Goal: Task Accomplishment & Management: Use online tool/utility

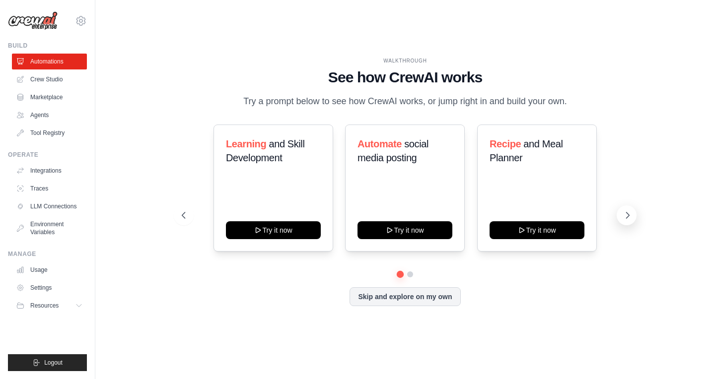
click at [621, 217] on button at bounding box center [627, 216] width 20 height 20
click at [56, 82] on link "Crew Studio" at bounding box center [50, 80] width 75 height 16
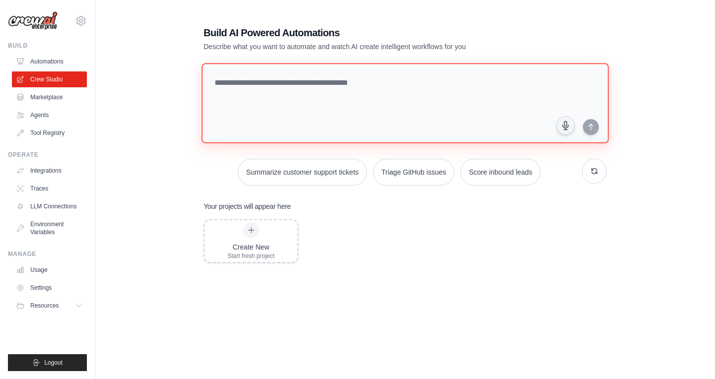
click at [242, 100] on textarea at bounding box center [405, 103] width 407 height 80
click at [346, 113] on textarea at bounding box center [405, 103] width 407 height 80
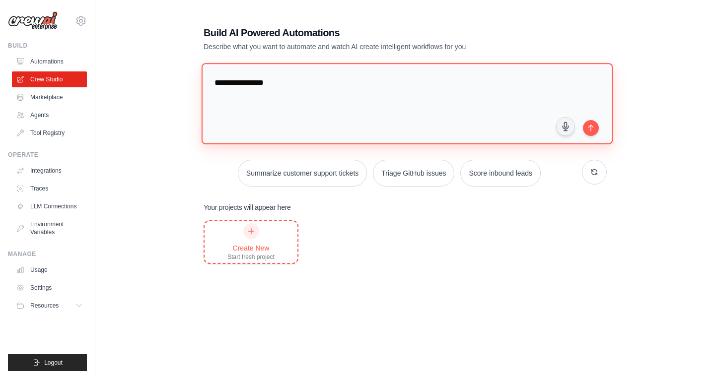
type textarea "**********"
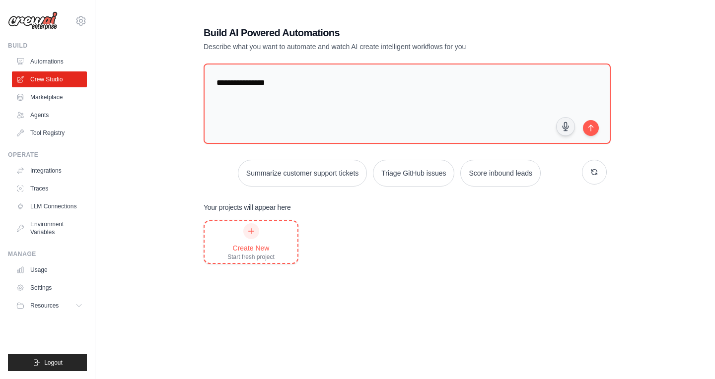
click at [245, 245] on div "Create New" at bounding box center [250, 248] width 47 height 10
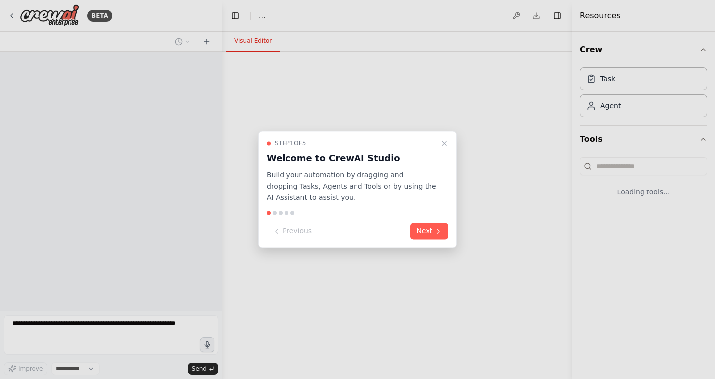
select select "****"
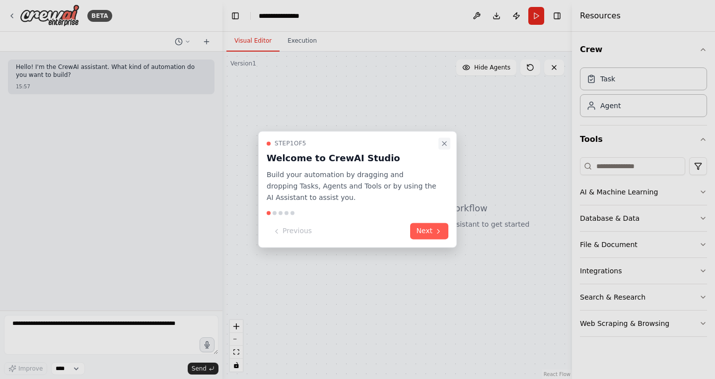
click at [443, 145] on icon "Close walkthrough" at bounding box center [444, 144] width 4 height 4
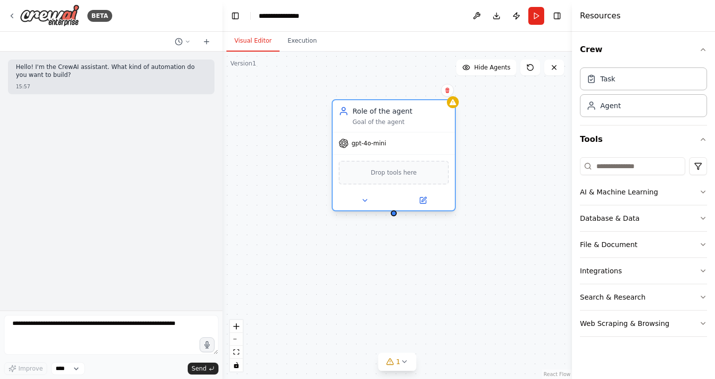
drag, startPoint x: 486, startPoint y: 140, endPoint x: 390, endPoint y: 112, distance: 99.8
click at [390, 112] on div "Role of the agent" at bounding box center [401, 111] width 96 height 10
click at [395, 124] on div "Goal of the agent" at bounding box center [401, 122] width 96 height 8
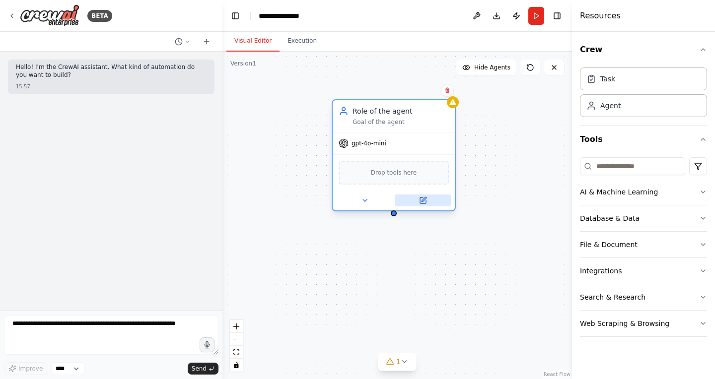
click at [422, 198] on icon at bounding box center [423, 201] width 6 height 6
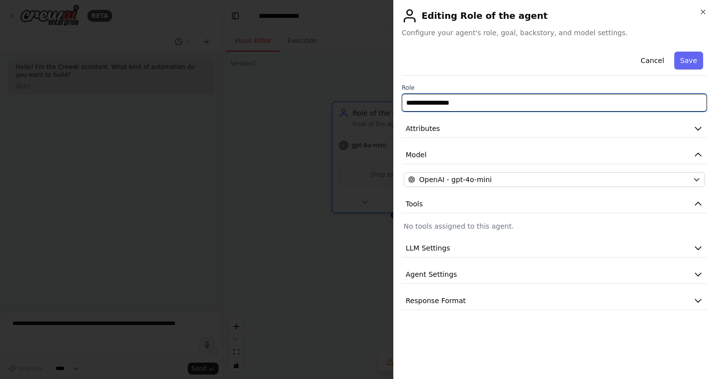
click at [461, 96] on input "**********" at bounding box center [554, 103] width 305 height 18
click at [526, 106] on input "**********" at bounding box center [554, 103] width 305 height 18
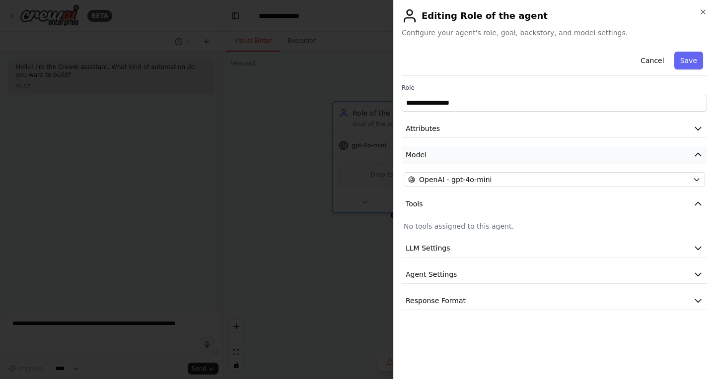
click at [492, 160] on button "Model" at bounding box center [554, 155] width 305 height 18
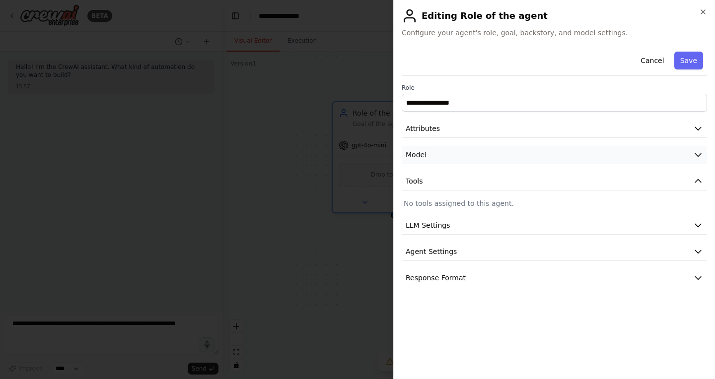
click at [492, 160] on button "Model" at bounding box center [554, 155] width 305 height 18
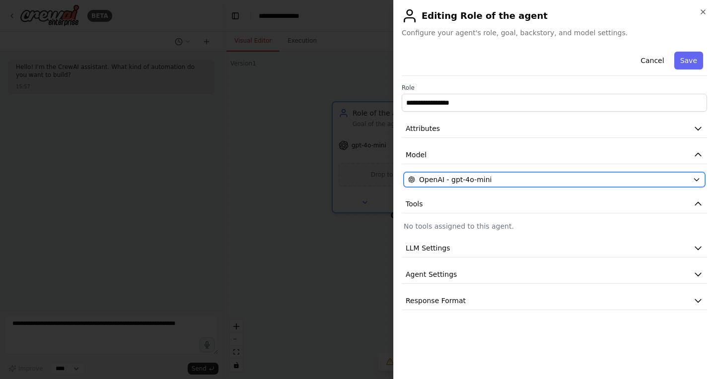
click at [494, 175] on div "OpenAI - gpt-4o-mini" at bounding box center [548, 180] width 281 height 10
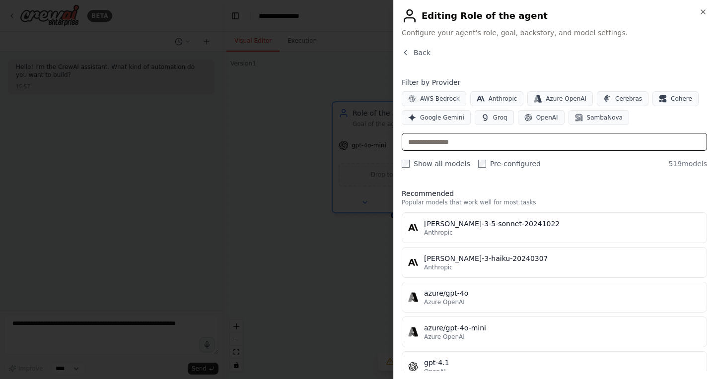
click at [486, 144] on input "text" at bounding box center [554, 142] width 305 height 18
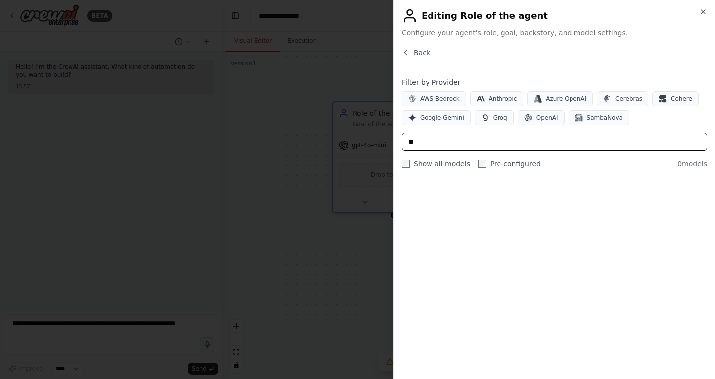
type input "*"
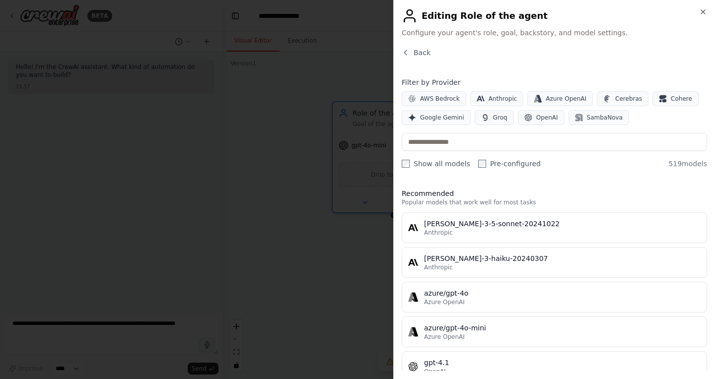
click at [288, 260] on div at bounding box center [357, 189] width 715 height 379
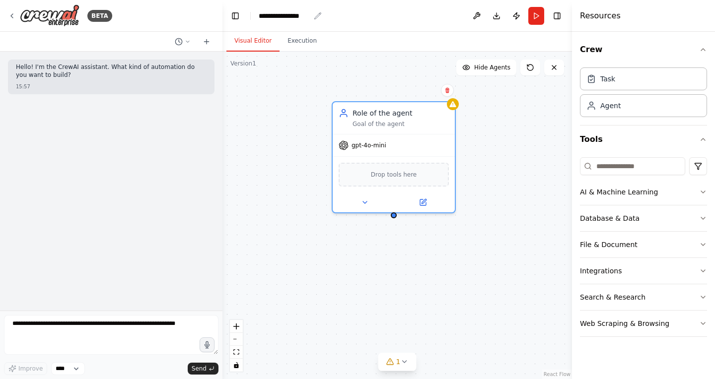
click at [297, 17] on div "**********" at bounding box center [284, 16] width 51 height 10
drag, startPoint x: 312, startPoint y: 17, endPoint x: 250, endPoint y: 11, distance: 62.4
click at [250, 11] on header "**********" at bounding box center [397, 16] width 350 height 32
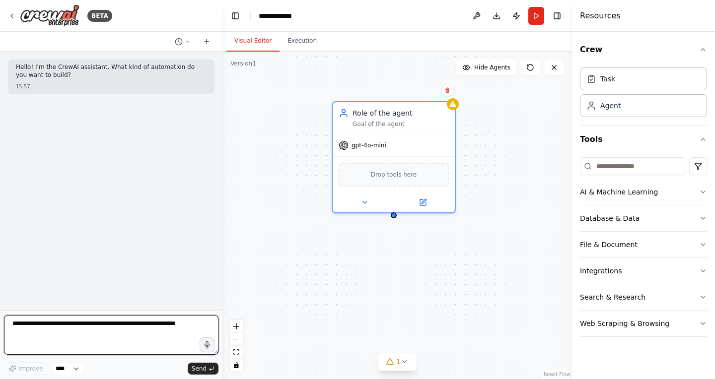
click at [120, 342] on textarea at bounding box center [111, 335] width 215 height 40
drag, startPoint x: 105, startPoint y: 342, endPoint x: 0, endPoint y: 305, distance: 111.2
click at [0, 305] on div "**********" at bounding box center [111, 189] width 222 height 379
paste textarea "**********"
type textarea "**********"
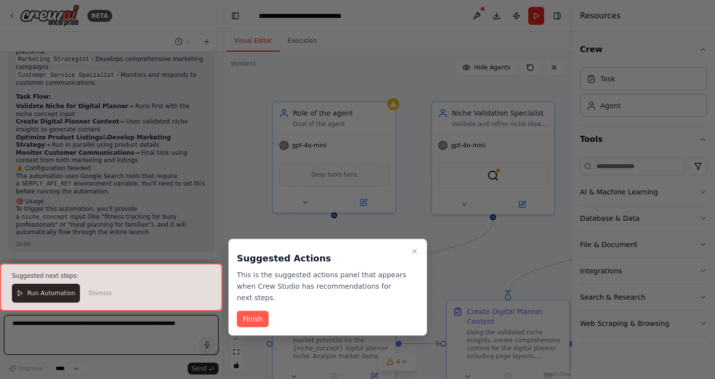
scroll to position [1020, 0]
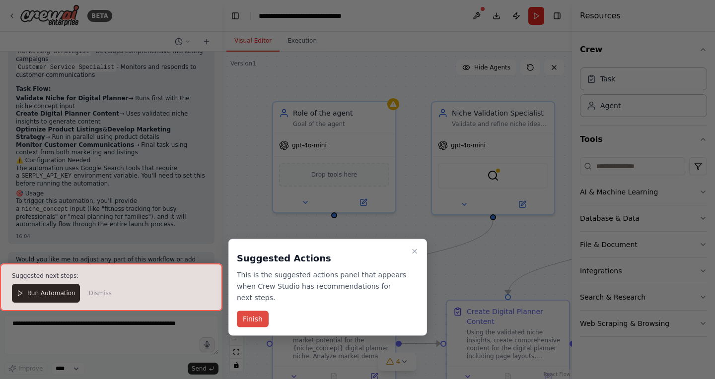
click at [253, 320] on button "Finish" at bounding box center [253, 319] width 32 height 16
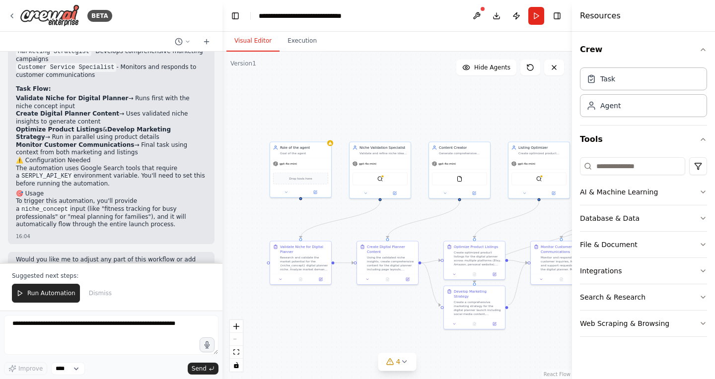
drag, startPoint x: 486, startPoint y: 128, endPoint x: 444, endPoint y: 81, distance: 62.2
click at [444, 81] on div ".deletable-edge-delete-btn { width: 20px; height: 20px; border: 0px solid #ffff…" at bounding box center [397, 216] width 350 height 328
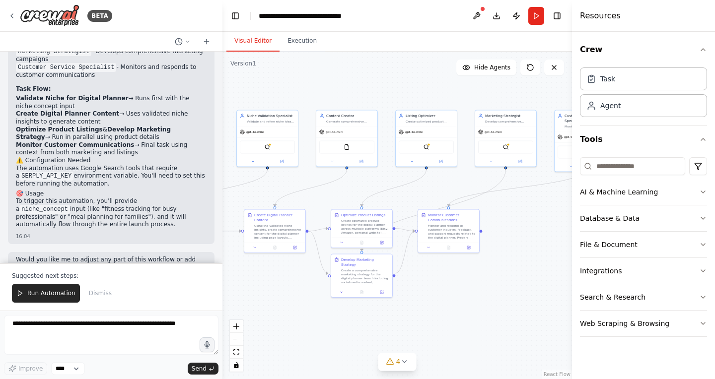
drag, startPoint x: 461, startPoint y: 113, endPoint x: 357, endPoint y: 92, distance: 106.8
click at [357, 92] on div ".deletable-edge-delete-btn { width: 20px; height: 20px; border: 0px solid #ffff…" at bounding box center [397, 216] width 350 height 328
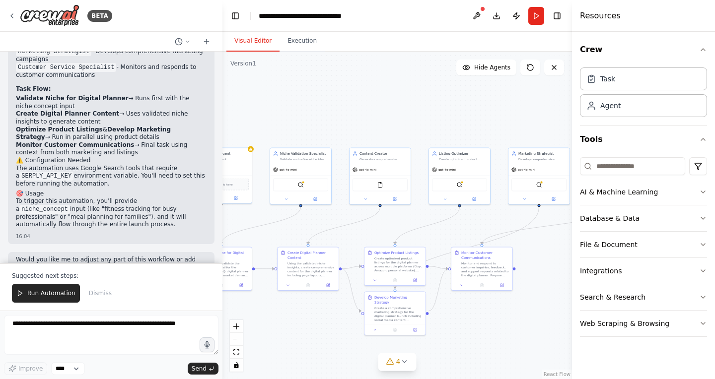
drag, startPoint x: 422, startPoint y: 104, endPoint x: 511, endPoint y: 153, distance: 101.8
click at [508, 153] on div ".deletable-edge-delete-btn { width: 20px; height: 20px; border: 0px solid #ffff…" at bounding box center [397, 216] width 350 height 328
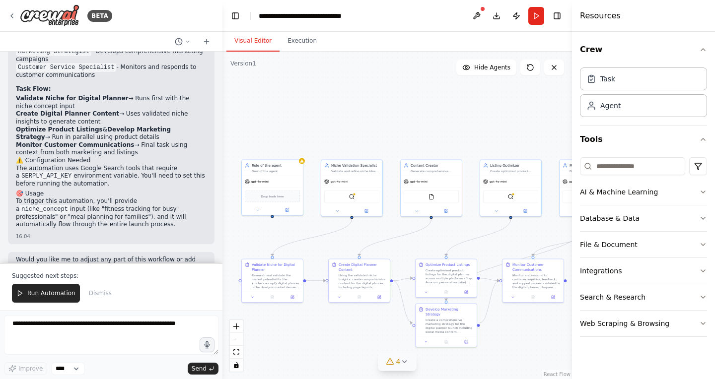
click at [407, 362] on icon at bounding box center [404, 362] width 8 height 8
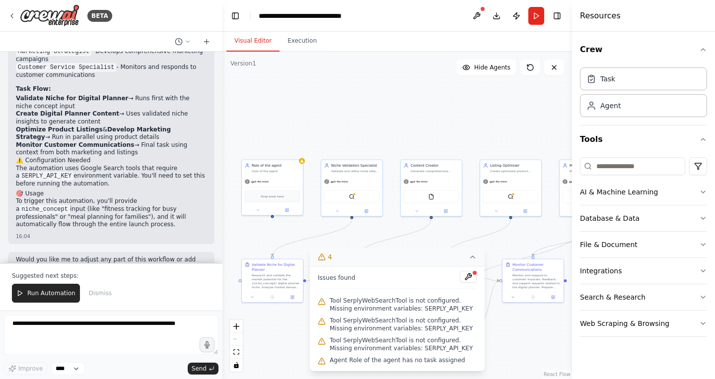
click at [377, 303] on span "Tool SerplyWebSearchTool is not configured. Missing environment variables: SERP…" at bounding box center [403, 305] width 147 height 16
click at [291, 167] on div "Role of the agent Goal of the agent" at bounding box center [276, 167] width 48 height 10
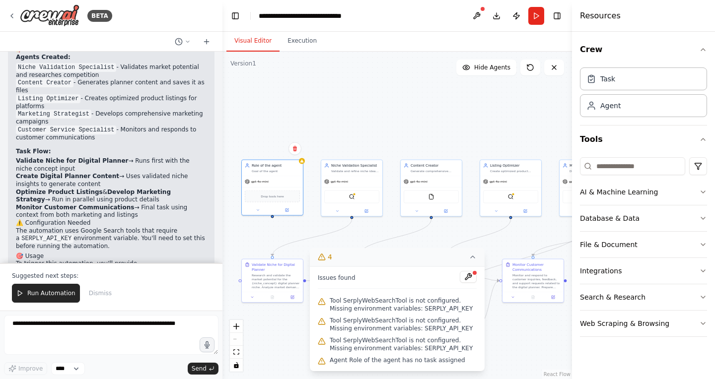
scroll to position [976, 0]
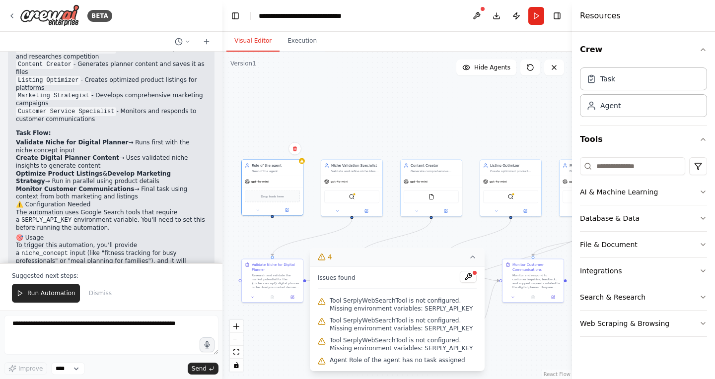
click at [61, 216] on code "SERPLY_API_KEY" at bounding box center [46, 220] width 54 height 9
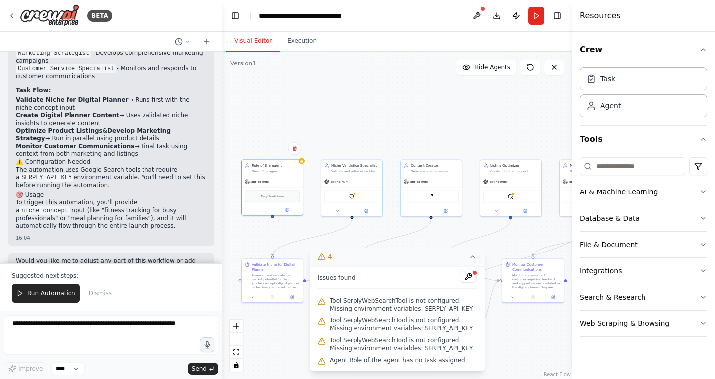
scroll to position [1020, 0]
click at [252, 178] on div "gpt-4o-mini" at bounding box center [257, 180] width 24 height 5
click at [295, 151] on icon at bounding box center [295, 149] width 6 height 6
click at [270, 153] on button "Confirm" at bounding box center [266, 149] width 35 height 12
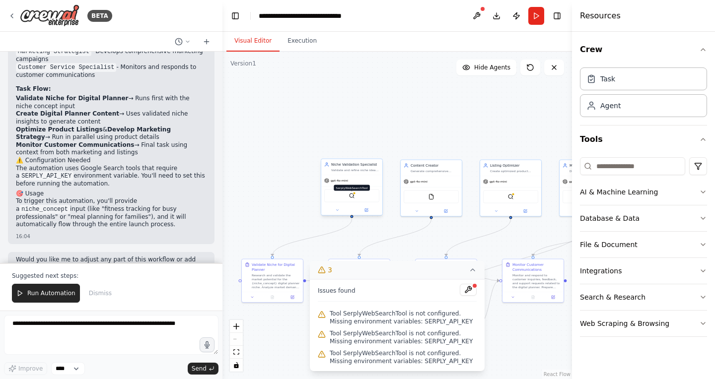
click at [351, 197] on img at bounding box center [352, 196] width 6 height 6
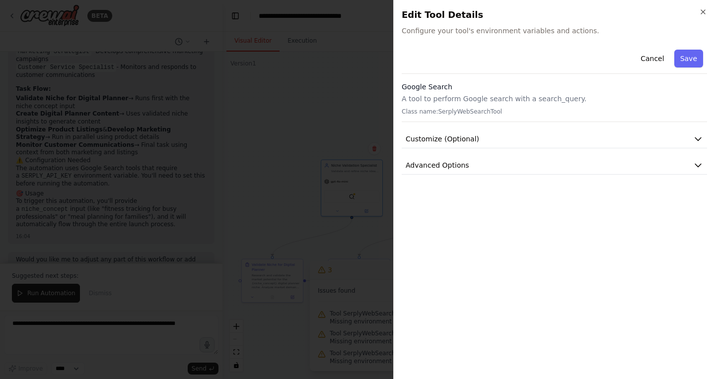
click at [463, 125] on div "Cancel Save Google Search A tool to perform Google search with a search_query. …" at bounding box center [554, 110] width 305 height 129
click at [463, 135] on span "Customize (Optional)" at bounding box center [442, 139] width 73 height 10
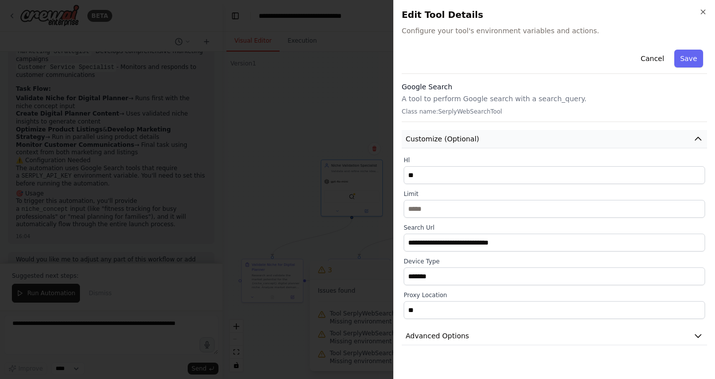
click at [463, 137] on span "Customize (Optional)" at bounding box center [442, 139] width 73 height 10
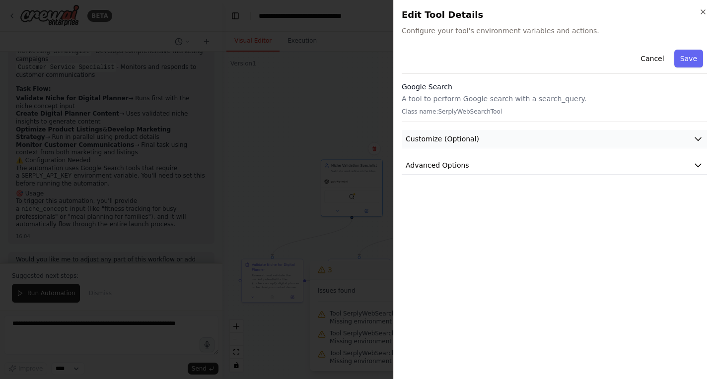
click at [463, 137] on span "Customize (Optional)" at bounding box center [442, 139] width 73 height 10
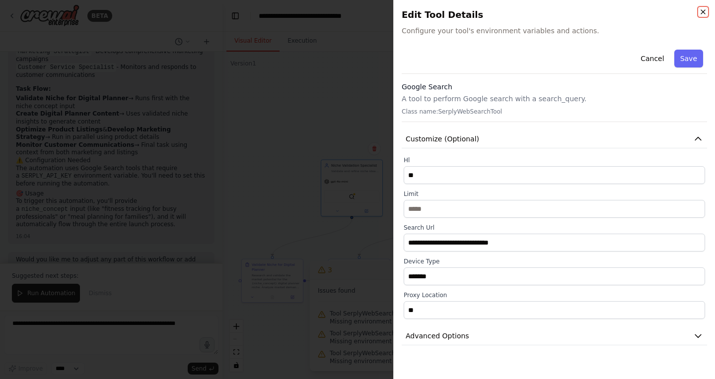
click at [704, 13] on icon "button" at bounding box center [703, 12] width 8 height 8
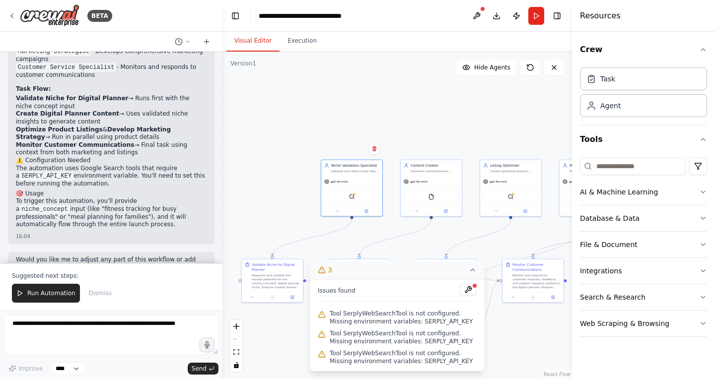
click at [434, 103] on div ".deletable-edge-delete-btn { width: 20px; height: 20px; border: 0px solid #ffff…" at bounding box center [397, 216] width 350 height 328
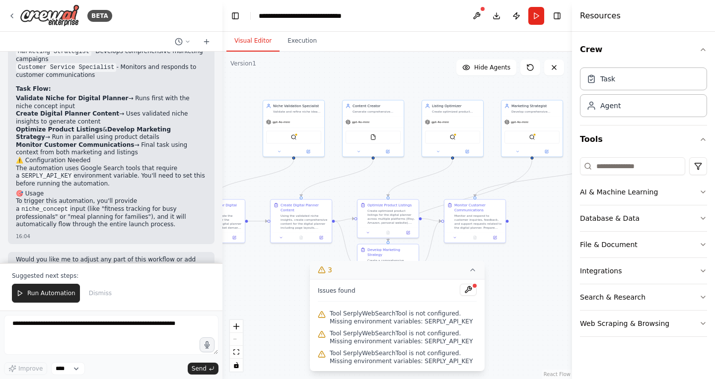
drag, startPoint x: 448, startPoint y: 114, endPoint x: 390, endPoint y: 56, distance: 81.8
click at [390, 55] on div ".deletable-edge-delete-btn { width: 20px; height: 20px; border: 0px solid #ffff…" at bounding box center [397, 216] width 350 height 328
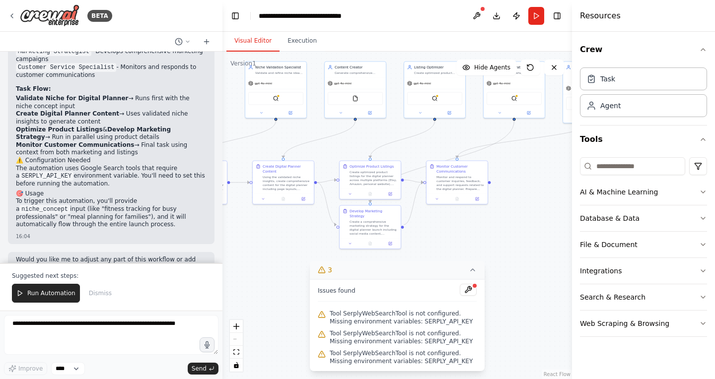
drag, startPoint x: 425, startPoint y: 78, endPoint x: 407, endPoint y: 40, distance: 42.2
click at [407, 40] on div "Visual Editor Execution Version 1 Show Tools Hide Agents .deletable-edge-delete…" at bounding box center [397, 206] width 350 height 348
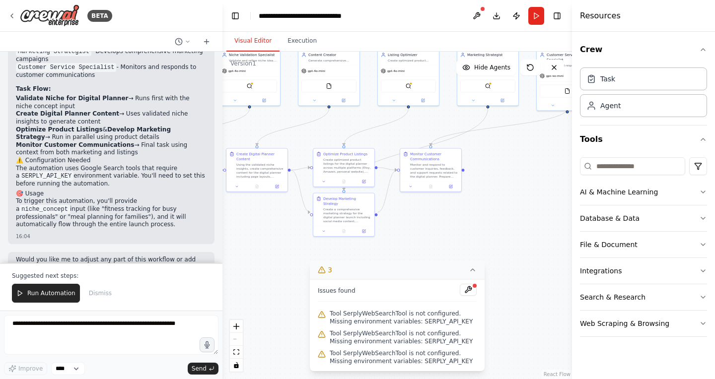
drag, startPoint x: 500, startPoint y: 226, endPoint x: 473, endPoint y: 214, distance: 29.3
click at [473, 214] on div ".deletable-edge-delete-btn { width: 20px; height: 20px; border: 0px solid #ffff…" at bounding box center [397, 216] width 350 height 328
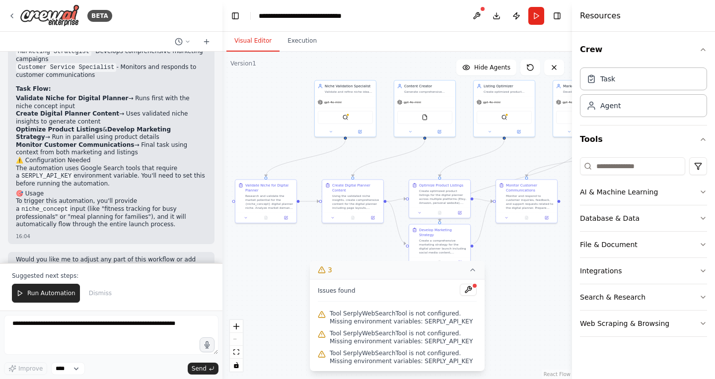
drag, startPoint x: 258, startPoint y: 253, endPoint x: 362, endPoint y: 289, distance: 109.6
click at [361, 288] on div "Version 1 Show Tools Hide Agents .deletable-edge-delete-btn { width: 20px; heig…" at bounding box center [397, 216] width 350 height 328
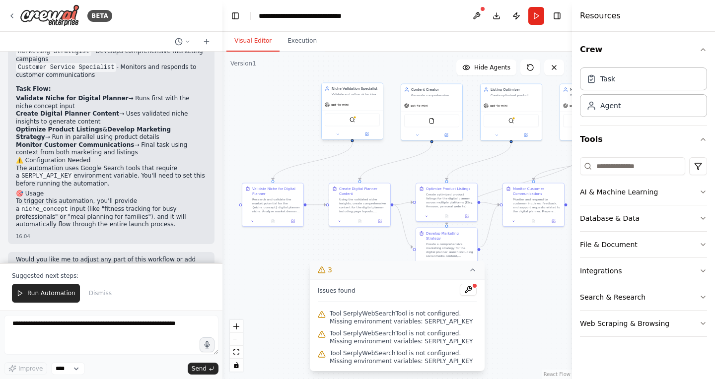
click at [362, 96] on div "Niche Validation Specialist Validate and refine niche ideas for digital planner…" at bounding box center [352, 91] width 61 height 16
click at [612, 107] on div "Agent" at bounding box center [610, 105] width 20 height 10
click at [628, 107] on div "Agent" at bounding box center [643, 105] width 127 height 23
click at [359, 122] on div "SerplyWebSearchTool" at bounding box center [352, 120] width 55 height 13
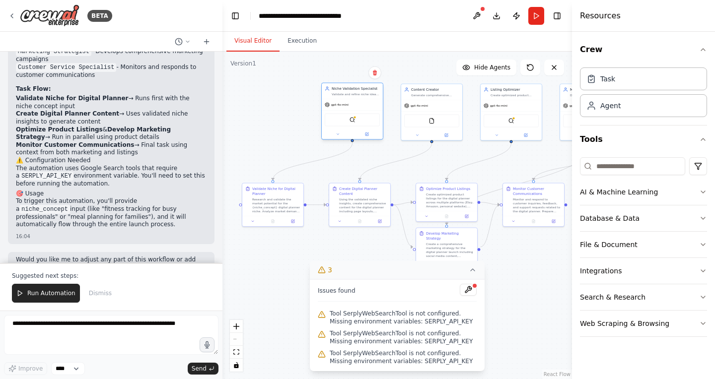
click at [359, 122] on div "SerplyWebSearchTool" at bounding box center [352, 120] width 55 height 13
click at [613, 86] on div "Task" at bounding box center [643, 78] width 127 height 23
click at [356, 116] on div at bounding box center [355, 117] width 3 height 3
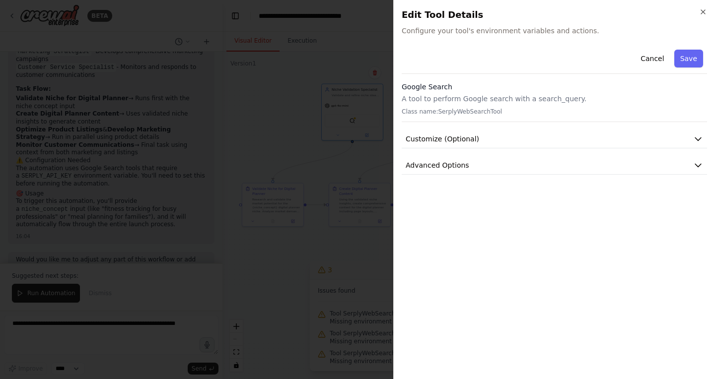
click at [354, 118] on div at bounding box center [357, 189] width 715 height 379
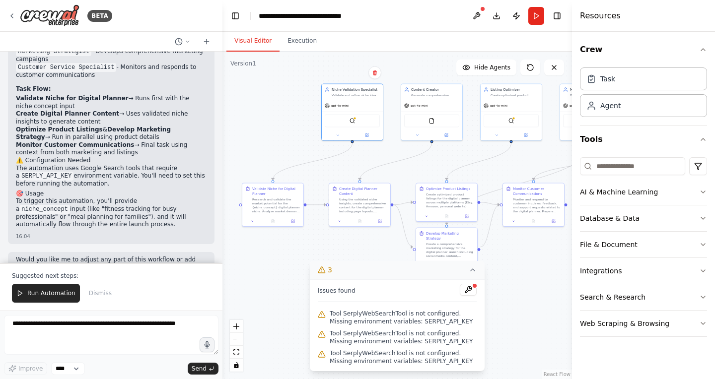
click at [354, 118] on div at bounding box center [355, 118] width 3 height 3
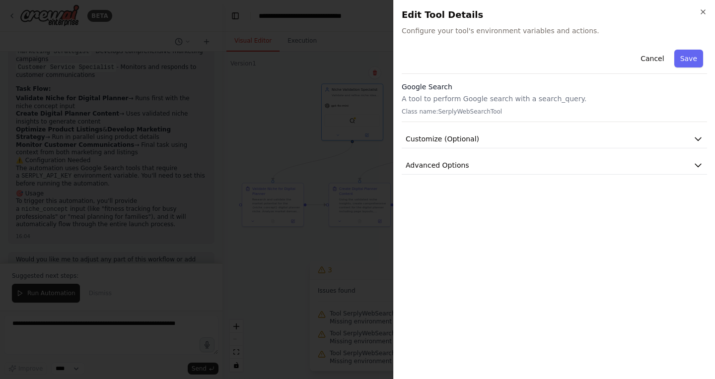
click at [545, 108] on p "Class name: SerplyWebSearchTool" at bounding box center [554, 112] width 305 height 8
click at [556, 137] on button "Customize (Optional)" at bounding box center [554, 139] width 305 height 18
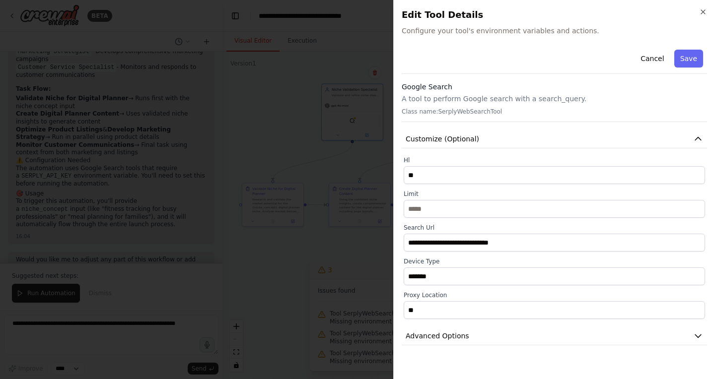
click at [480, 115] on p "Class name: SerplyWebSearchTool" at bounding box center [554, 112] width 305 height 8
click at [472, 343] on button "Advanced Options" at bounding box center [554, 336] width 305 height 18
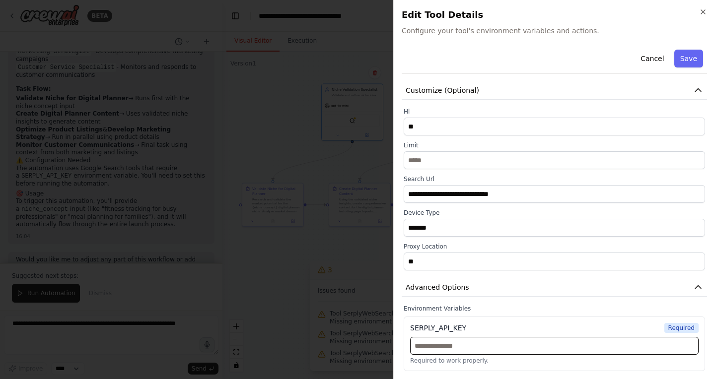
click at [476, 352] on input "text" at bounding box center [554, 346] width 289 height 18
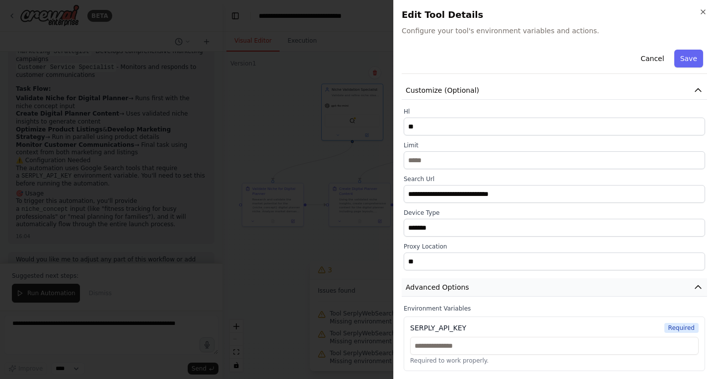
click at [697, 285] on icon "button" at bounding box center [698, 288] width 10 height 10
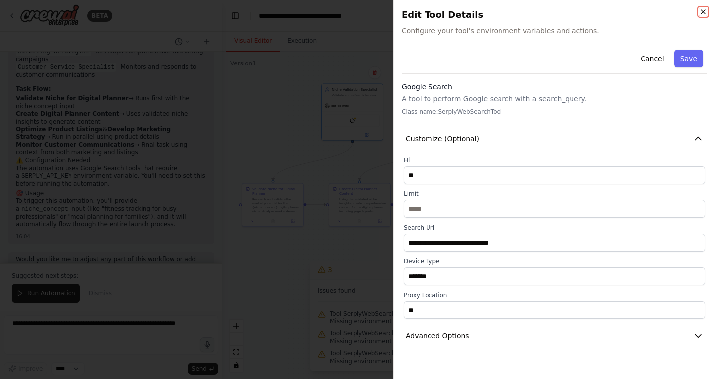
click at [702, 13] on icon "button" at bounding box center [703, 12] width 8 height 8
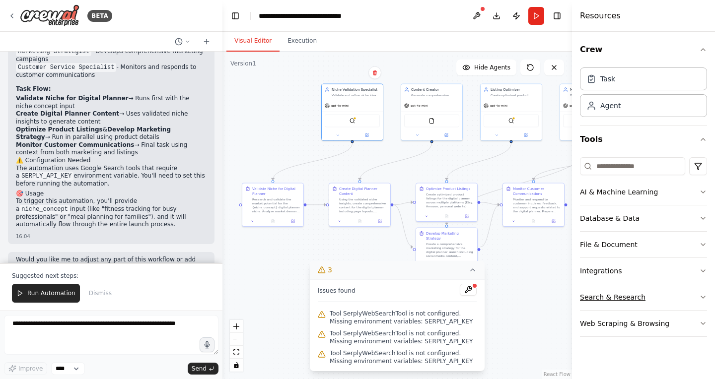
click at [610, 295] on div "Search & Research" at bounding box center [613, 297] width 66 height 10
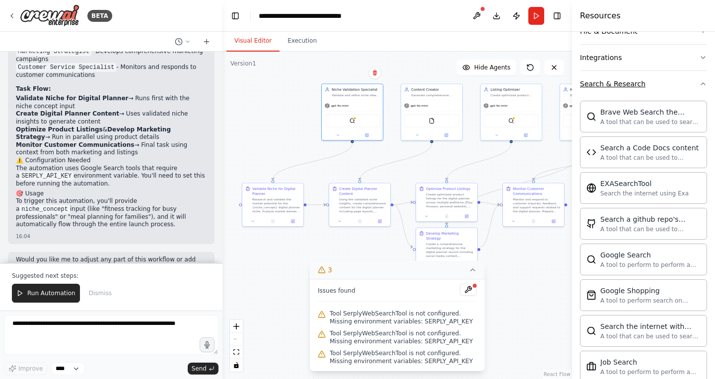
scroll to position [224, 0]
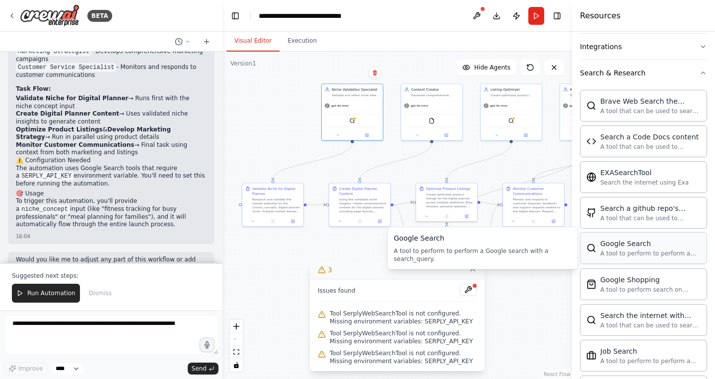
click at [624, 255] on div "A tool to perform to perform a Google search with a search_query." at bounding box center [650, 254] width 100 height 8
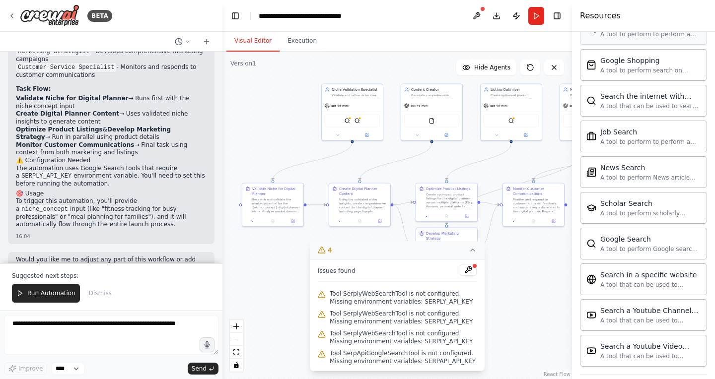
scroll to position [482, 0]
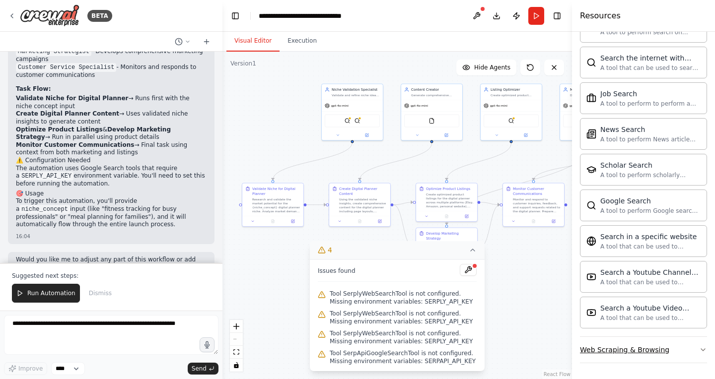
click at [652, 351] on div "Web Scraping & Browsing" at bounding box center [624, 350] width 89 height 10
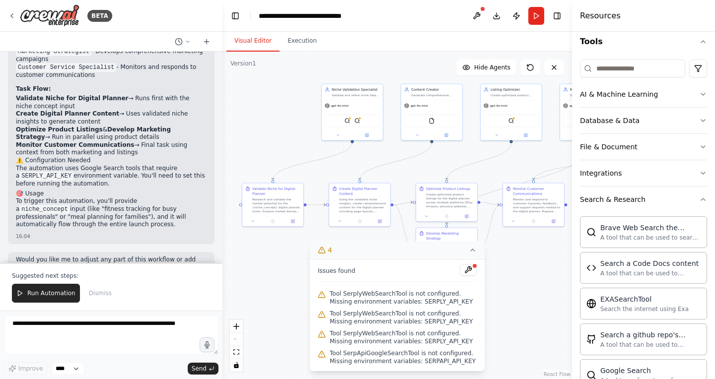
scroll to position [85, 0]
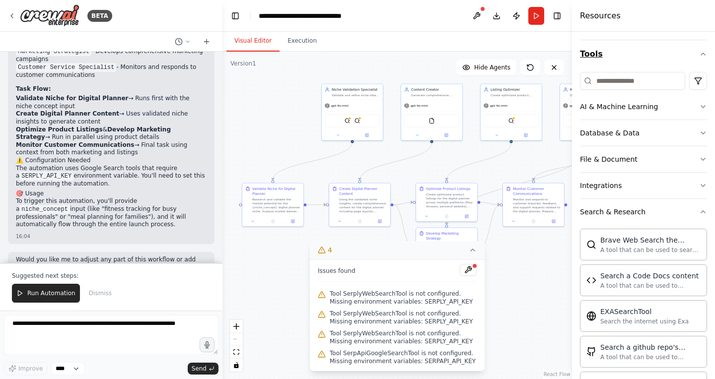
click at [704, 50] on button "Tools" at bounding box center [643, 54] width 127 height 28
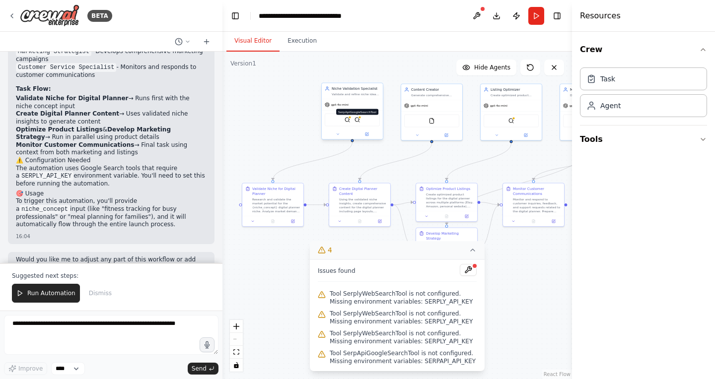
click at [356, 121] on img at bounding box center [358, 120] width 6 height 6
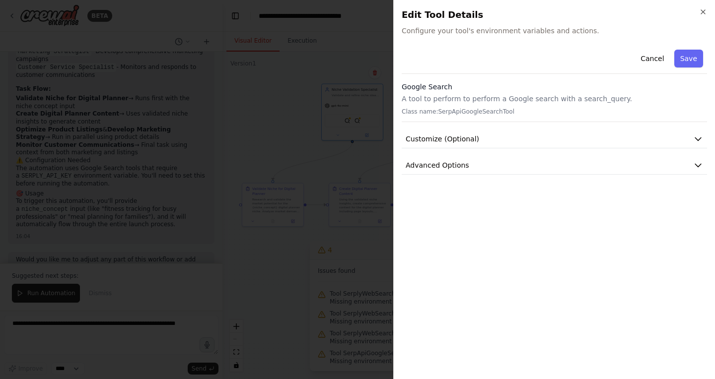
click at [436, 128] on div "Cancel Save Google Search A tool to perform to perform a Google search with a s…" at bounding box center [554, 110] width 305 height 129
click at [436, 136] on span "Customize (Optional)" at bounding box center [442, 139] width 73 height 10
click at [584, 162] on button "Advanced Options" at bounding box center [554, 165] width 305 height 18
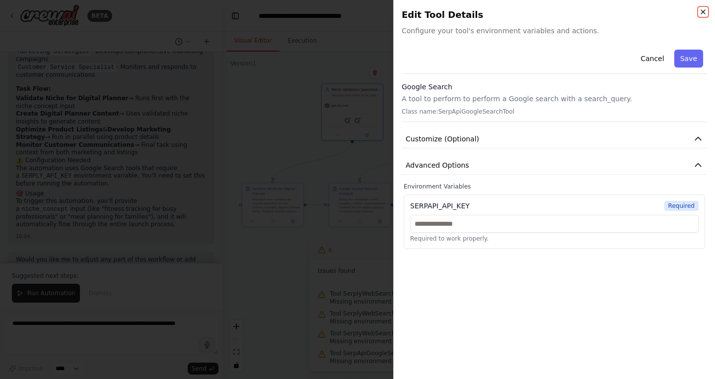
click at [706, 12] on icon "button" at bounding box center [703, 12] width 8 height 8
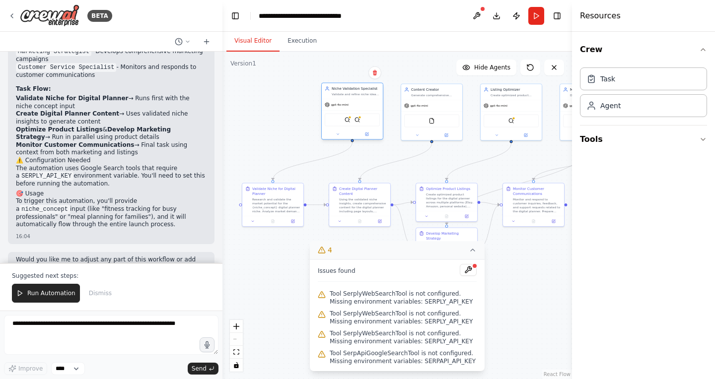
click at [348, 123] on div "SerplyWebSearchTool SerpApiGoogleSearchTool" at bounding box center [352, 120] width 55 height 13
click at [337, 135] on icon at bounding box center [338, 135] width 4 height 4
click at [409, 219] on icon at bounding box center [407, 220] width 4 height 5
click at [471, 251] on icon at bounding box center [473, 250] width 4 height 2
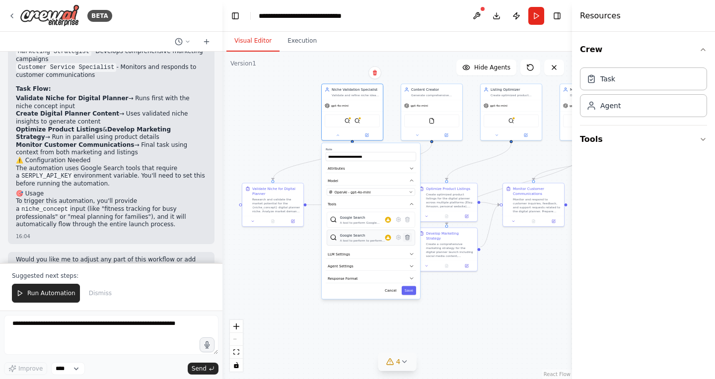
click at [407, 238] on icon at bounding box center [407, 237] width 4 height 5
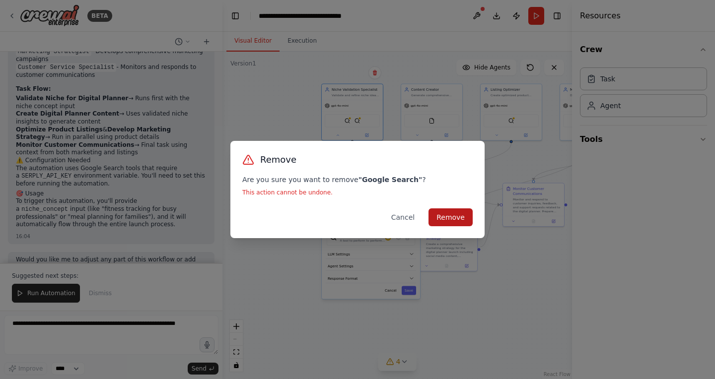
click at [437, 223] on button "Remove" at bounding box center [451, 218] width 44 height 18
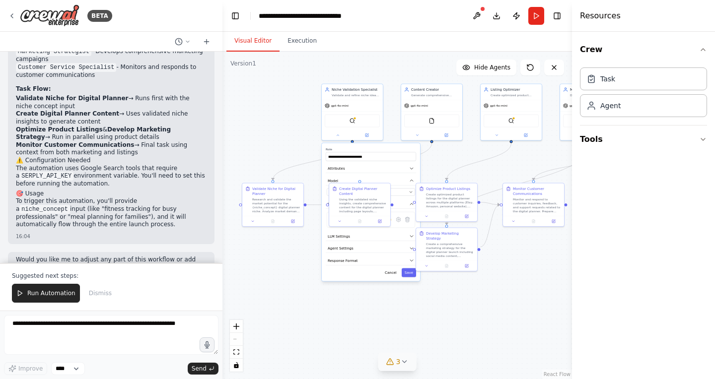
click at [362, 274] on div "Cancel Save" at bounding box center [371, 273] width 90 height 9
click at [434, 304] on div ".deletable-edge-delete-btn { width: 20px; height: 20px; border: 0px solid #ffff…" at bounding box center [397, 216] width 350 height 328
click at [287, 124] on div ".deletable-edge-delete-btn { width: 20px; height: 20px; border: 0px solid #ffff…" at bounding box center [397, 216] width 350 height 328
click at [321, 271] on div "**********" at bounding box center [370, 212] width 99 height 139
click at [410, 276] on button "Save" at bounding box center [409, 273] width 14 height 9
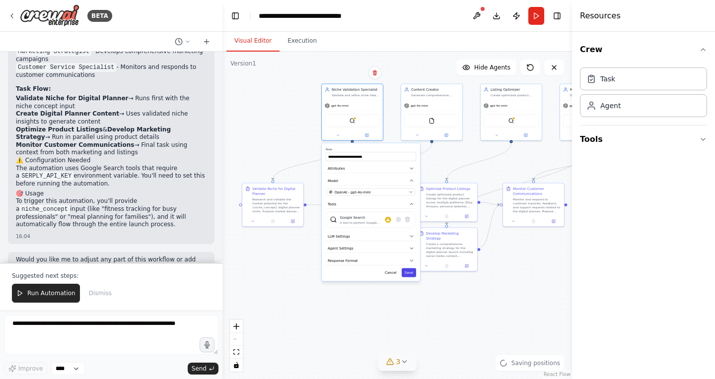
click at [410, 275] on button "Save" at bounding box center [409, 273] width 14 height 9
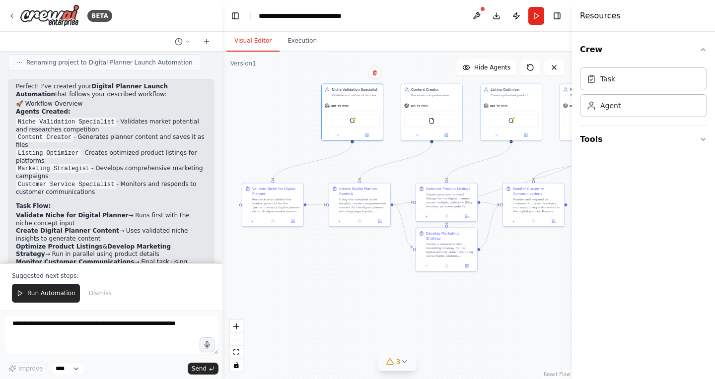
scroll to position [887, 0]
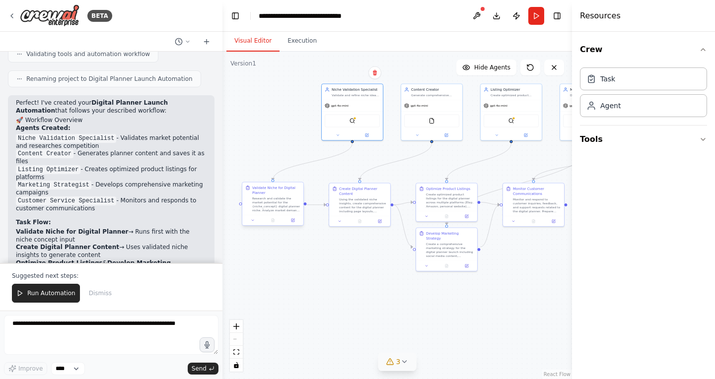
click at [290, 192] on div "Validate Niche for Digital Planner" at bounding box center [276, 191] width 48 height 10
click at [533, 21] on button "Run" at bounding box center [536, 16] width 16 height 18
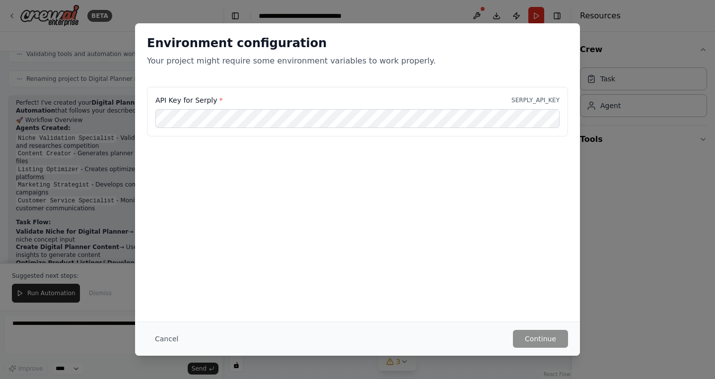
click at [118, 181] on div "Environment configuration Your project might require some environment variables…" at bounding box center [357, 189] width 715 height 379
click at [171, 334] on button "Cancel" at bounding box center [166, 339] width 39 height 18
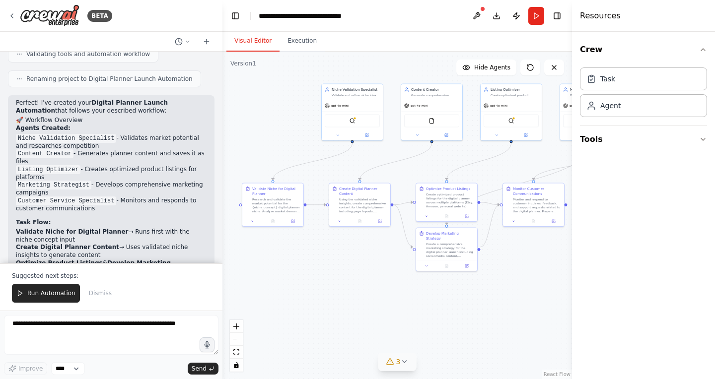
scroll to position [1020, 0]
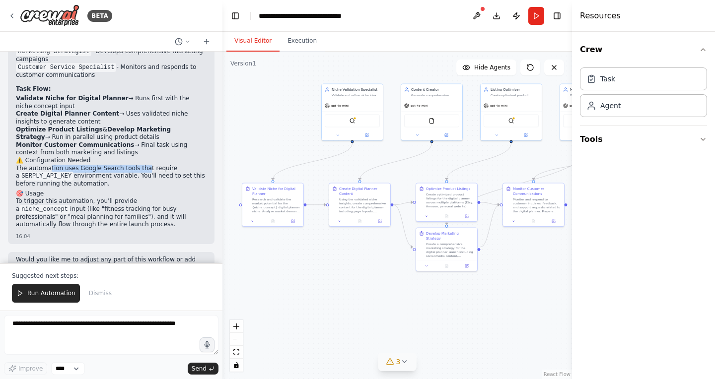
drag, startPoint x: 49, startPoint y: 138, endPoint x: 145, endPoint y: 137, distance: 95.8
click at [145, 165] on p "The automation uses Google Search tools that require a SERPLY_API_KEY environme…" at bounding box center [111, 176] width 191 height 23
click at [111, 156] on div "Perfect! I've created your Digital Planner Launch Automation that follows your …" at bounding box center [111, 98] width 191 height 265
click at [110, 165] on p "The automation uses Google Search tools that require a SERPLY_API_KEY environme…" at bounding box center [111, 176] width 191 height 23
click at [111, 280] on p "Suggested next steps:" at bounding box center [111, 276] width 199 height 8
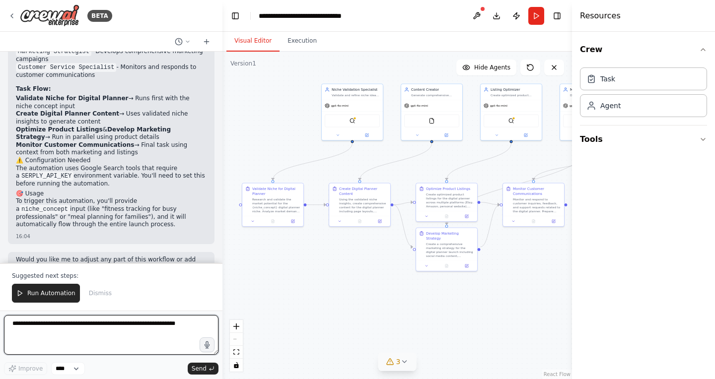
click at [99, 333] on textarea at bounding box center [111, 335] width 215 height 40
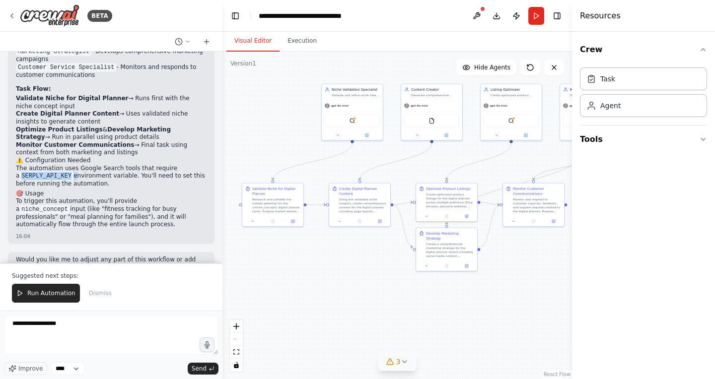
drag, startPoint x: 72, startPoint y: 145, endPoint x: 11, endPoint y: 143, distance: 61.2
click at [11, 143] on div "Perfect! I've created your Digital Planner Launch Automation that follows your …" at bounding box center [111, 103] width 207 height 283
copy p "SERPLY_API_KEY"
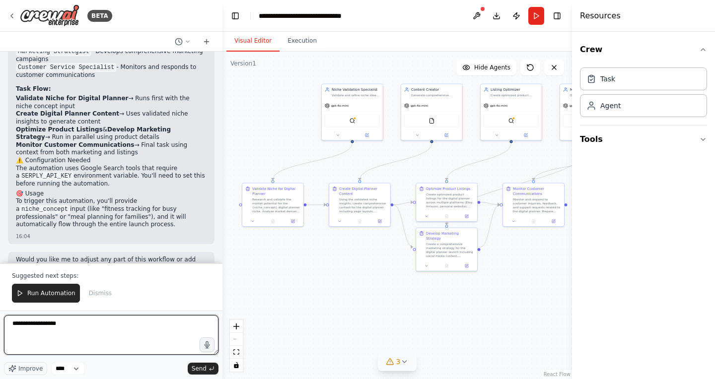
click at [120, 340] on textarea "**********" at bounding box center [111, 335] width 215 height 40
paste textarea "**********"
type textarea "**********"
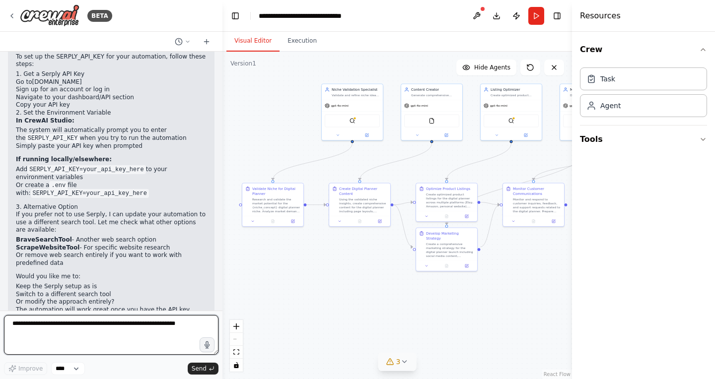
scroll to position [1321, 0]
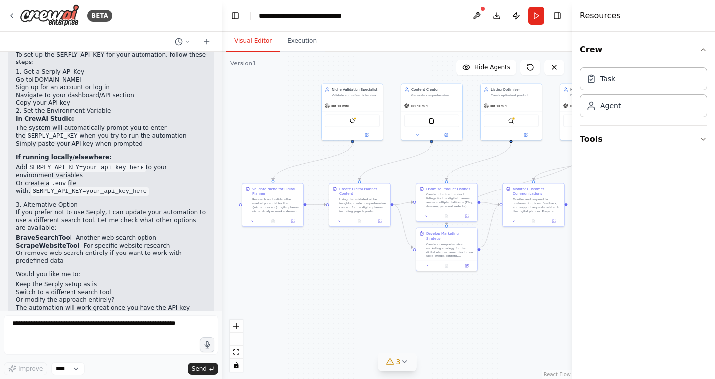
click at [125, 209] on p "If you prefer not to use Serply, I can update your automation to use a differen…" at bounding box center [111, 220] width 191 height 23
drag, startPoint x: 50, startPoint y: 261, endPoint x: 106, endPoint y: 270, distance: 57.3
click at [106, 281] on ol "Keep the Serply setup as is Switch to a different search tool Or modify the app…" at bounding box center [111, 292] width 191 height 23
drag, startPoint x: 74, startPoint y: 216, endPoint x: 15, endPoint y: 215, distance: 59.6
click at [15, 215] on div "▶ Thought process To set up the SERPLY_API_KEY for your automation, follow thes…" at bounding box center [111, 182] width 207 height 306
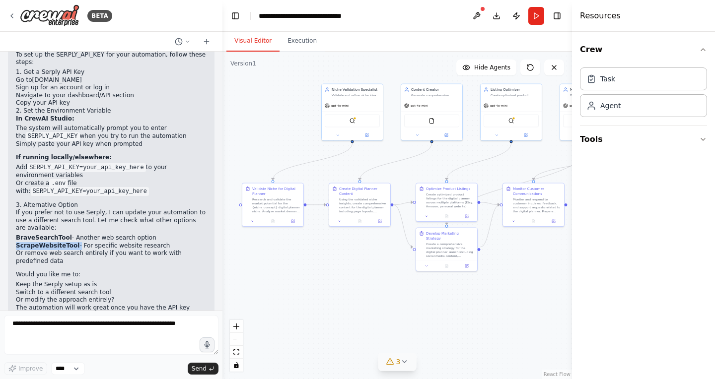
copy li "ScrapeWebsiteTool"
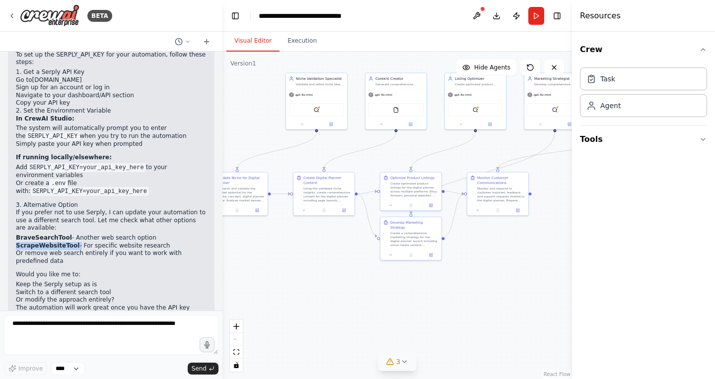
drag, startPoint x: 381, startPoint y: 264, endPoint x: 305, endPoint y: 242, distance: 78.4
click at [305, 242] on div ".deletable-edge-delete-btn { width: 20px; height: 20px; border: 0px solid #ffff…" at bounding box center [397, 216] width 350 height 328
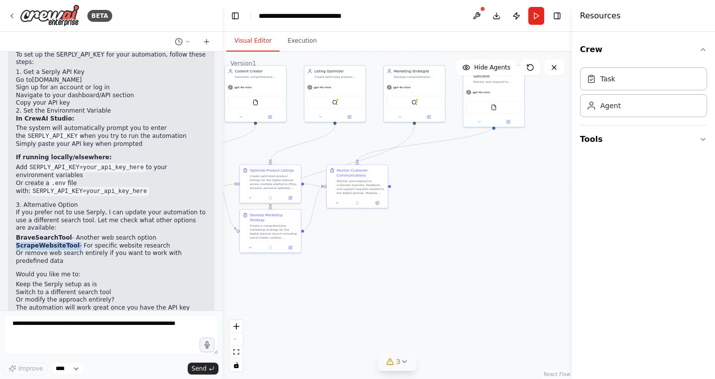
drag, startPoint x: 406, startPoint y: 276, endPoint x: 302, endPoint y: 278, distance: 104.3
click at [302, 278] on div ".deletable-edge-delete-btn { width: 20px; height: 20px; border: 0px solid #ffff…" at bounding box center [397, 216] width 350 height 328
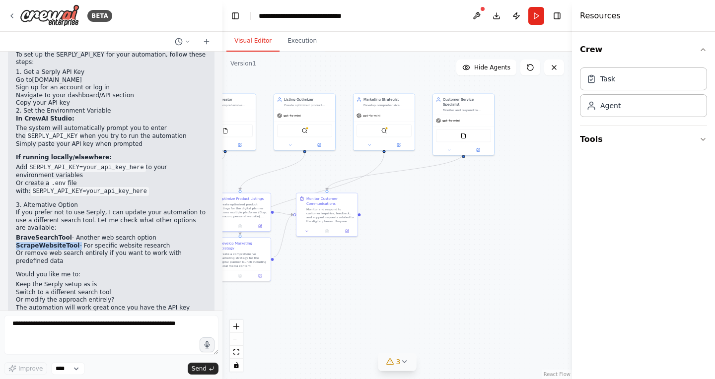
drag, startPoint x: 427, startPoint y: 238, endPoint x: 372, endPoint y: 284, distance: 70.8
click at [379, 281] on div ".deletable-edge-delete-btn { width: 20px; height: 20px; border: 0px solid #ffff…" at bounding box center [397, 216] width 350 height 328
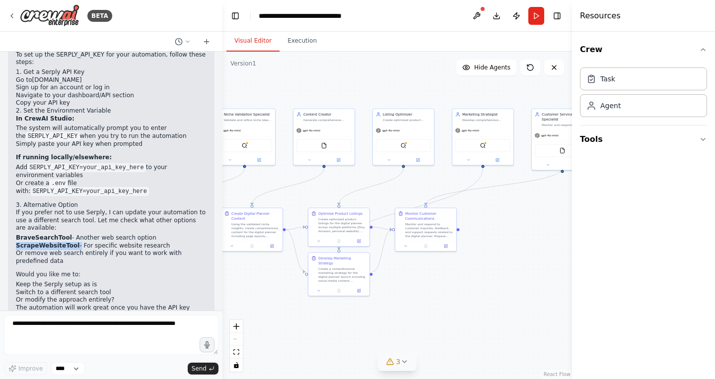
drag, startPoint x: 372, startPoint y: 284, endPoint x: 502, endPoint y: 278, distance: 129.7
click at [501, 279] on div ".deletable-edge-delete-btn { width: 20px; height: 20px; border: 0px solid #ffff…" at bounding box center [397, 216] width 350 height 328
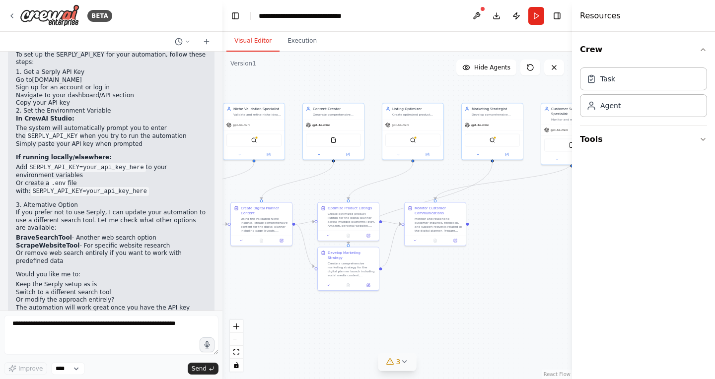
click at [83, 304] on p "The automation will work great once you have the API key configured!" at bounding box center [111, 311] width 191 height 15
click at [85, 304] on p "The automation will work great once you have the API key configured!" at bounding box center [111, 311] width 191 height 15
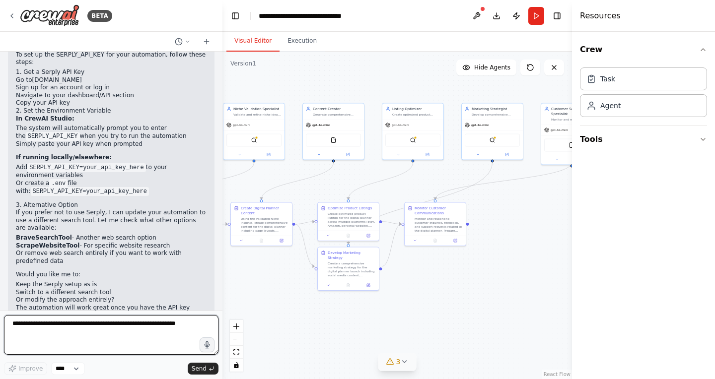
click at [52, 334] on textarea at bounding box center [111, 335] width 215 height 40
paste textarea "**********"
type textarea "**********"
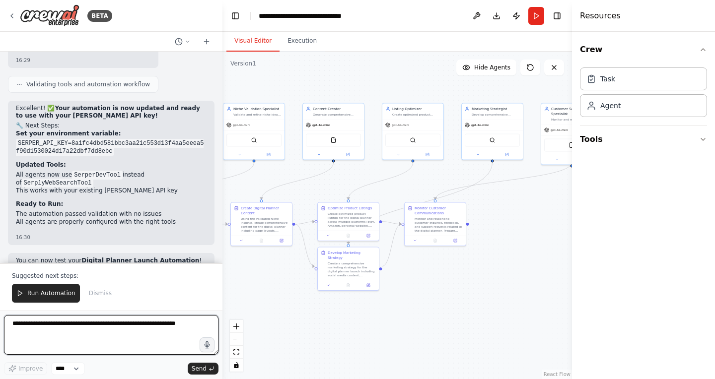
scroll to position [2137, 0]
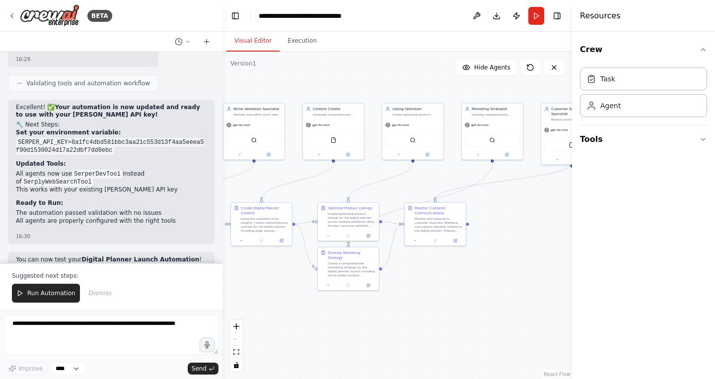
click at [127, 256] on p "You can now test your Digital Planner Launch Automation ! Just provide a niche_…" at bounding box center [111, 271] width 191 height 31
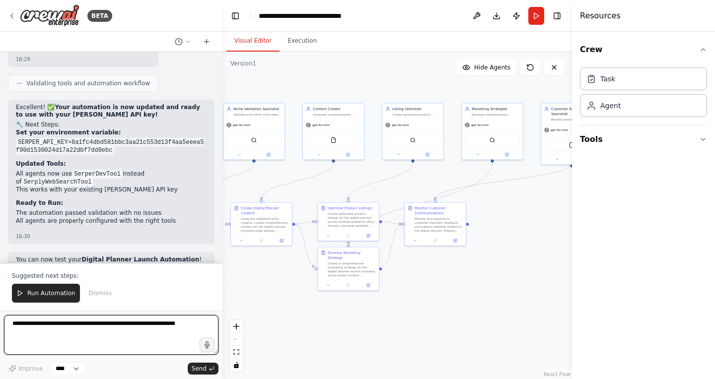
click at [111, 327] on textarea at bounding box center [111, 335] width 215 height 40
type textarea "**********"
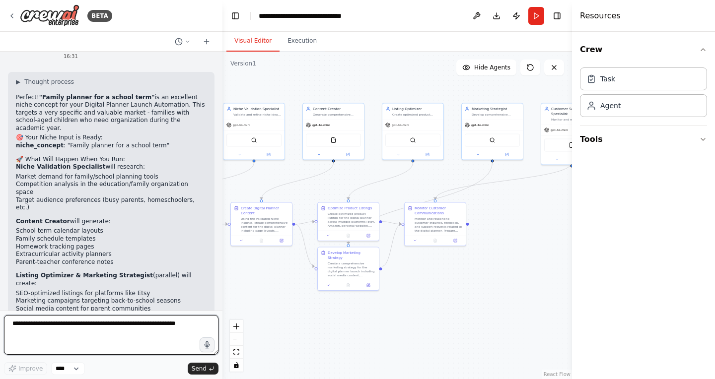
scroll to position [2419, 0]
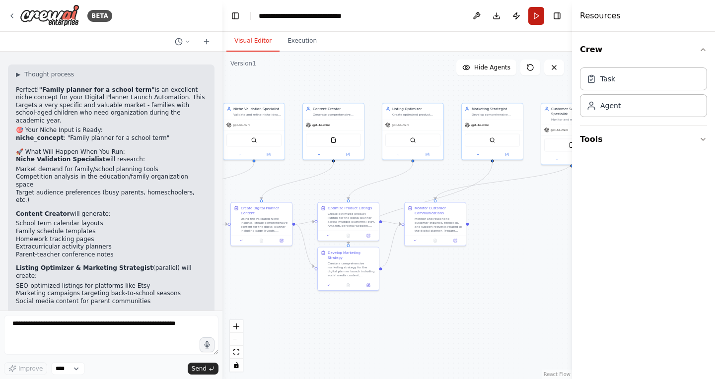
click at [538, 17] on button "Run" at bounding box center [536, 16] width 16 height 18
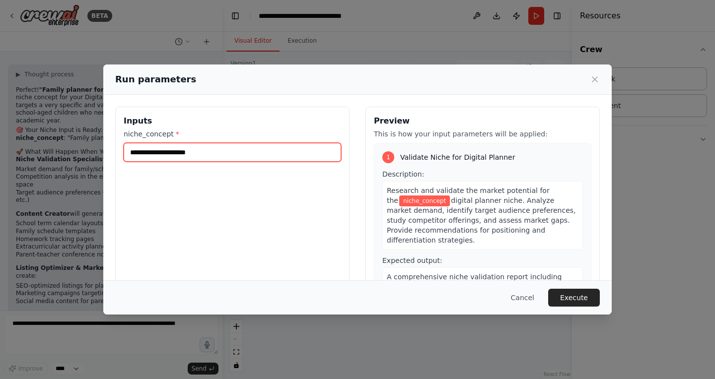
click at [288, 145] on input "niche_concept *" at bounding box center [233, 152] width 218 height 19
drag, startPoint x: 271, startPoint y: 85, endPoint x: 365, endPoint y: 68, distance: 95.9
click at [379, 60] on div "Run parameters Inputs niche_concept * Preview This is how your input parameters…" at bounding box center [357, 189] width 715 height 379
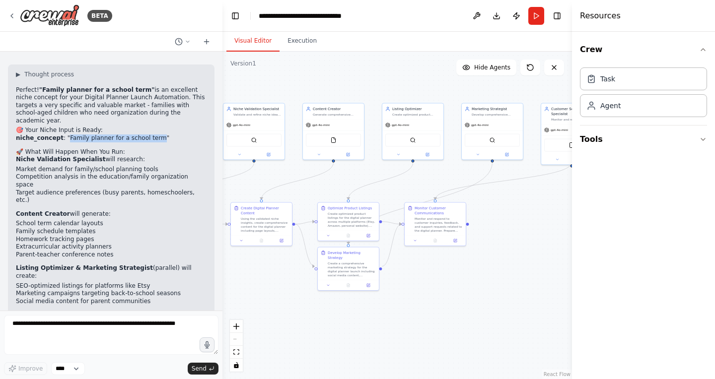
drag, startPoint x: 155, startPoint y: 83, endPoint x: 67, endPoint y: 82, distance: 88.9
click at [67, 135] on li "niche_concept : "Family planner for a school term"" at bounding box center [111, 139] width 191 height 8
copy li "Family planner for a school term"
click at [535, 11] on button "Run" at bounding box center [536, 16] width 16 height 18
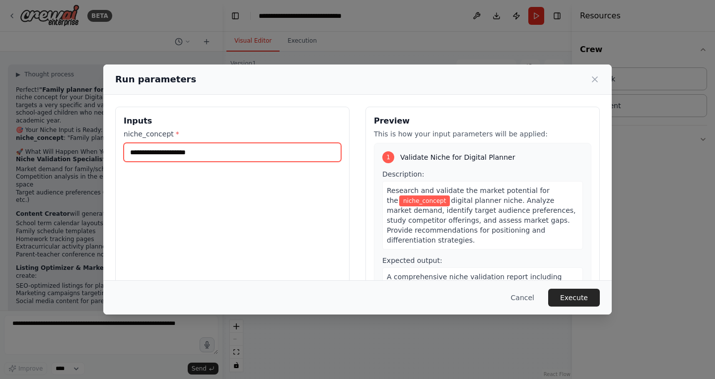
click at [275, 149] on input "niche_concept *" at bounding box center [233, 152] width 218 height 19
paste input "**********"
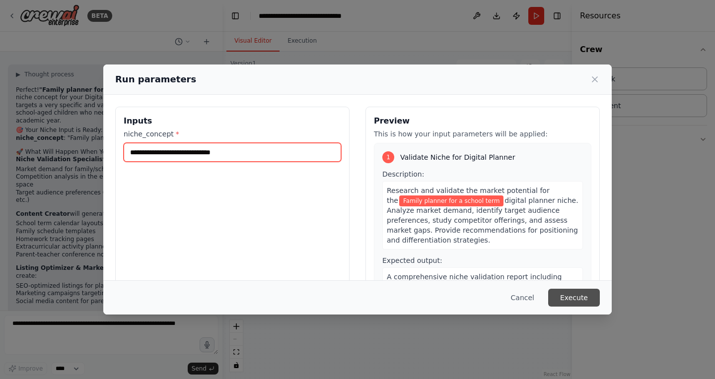
type input "**********"
click at [569, 296] on button "Execute" at bounding box center [574, 298] width 52 height 18
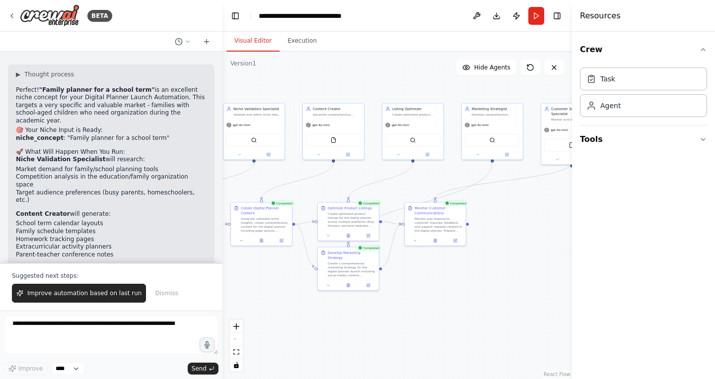
scroll to position [2466, 0]
